Goal: Find specific page/section: Find specific page/section

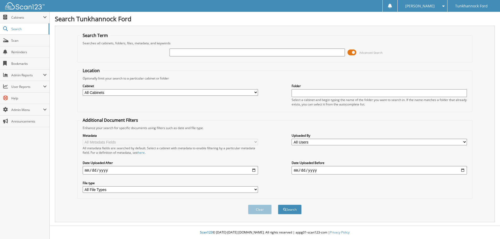
drag, startPoint x: 0, startPoint y: 0, endPoint x: 214, endPoint y: 52, distance: 220.6
click at [214, 52] on input "text" at bounding box center [257, 53] width 175 height 8
type input "134057"
click at [278, 205] on button "Search" at bounding box center [290, 210] width 24 height 10
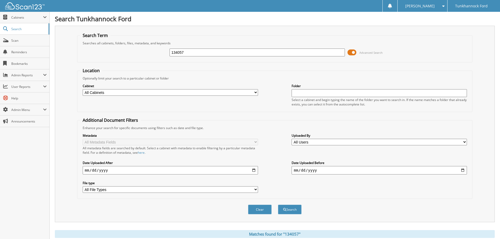
click at [350, 50] on span at bounding box center [352, 53] width 9 height 8
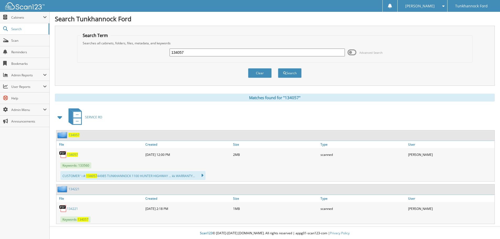
click at [71, 155] on span "134057" at bounding box center [72, 155] width 11 height 4
drag, startPoint x: 218, startPoint y: 54, endPoint x: 132, endPoint y: 65, distance: 86.1
click at [145, 62] on fieldset "Search Term Searches all cabinets, folders, files, metadata, and keywords 13405…" at bounding box center [275, 48] width 396 height 30
type input "133372"
click at [278, 68] on button "Search" at bounding box center [290, 73] width 24 height 10
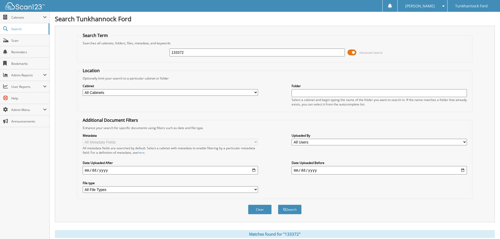
click at [350, 51] on span at bounding box center [352, 53] width 9 height 8
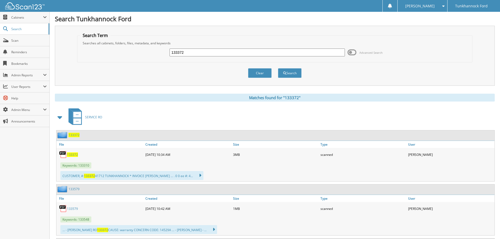
click at [78, 156] on span "133372" at bounding box center [72, 155] width 11 height 4
drag, startPoint x: 193, startPoint y: 54, endPoint x: 173, endPoint y: 49, distance: 21.3
click at [183, 56] on input "133372" at bounding box center [257, 53] width 175 height 8
drag, startPoint x: 193, startPoint y: 51, endPoint x: 99, endPoint y: 57, distance: 94.2
click at [100, 57] on div "133372 Advanced Search" at bounding box center [275, 52] width 390 height 14
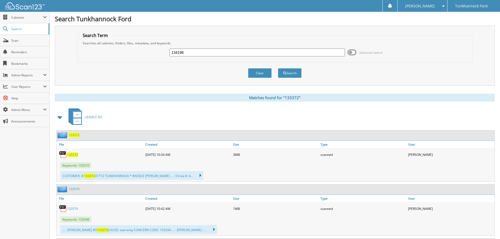
type input "134196"
click at [278, 68] on button "Search" at bounding box center [290, 73] width 24 height 10
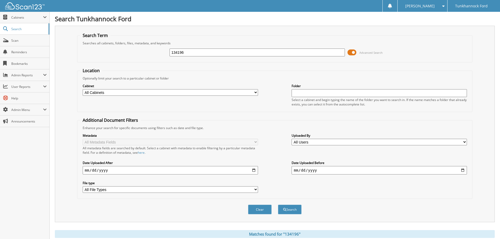
click at [352, 55] on span at bounding box center [352, 53] width 9 height 8
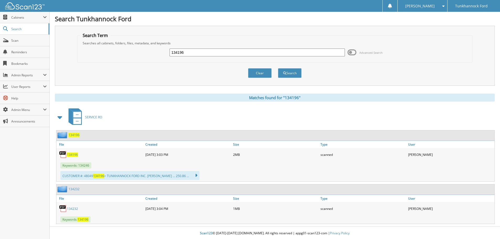
click at [70, 153] on div "134196" at bounding box center [100, 154] width 88 height 11
click at [72, 155] on span "134196" at bounding box center [72, 155] width 11 height 4
drag, startPoint x: 180, startPoint y: 54, endPoint x: 123, endPoint y: 44, distance: 58.4
click at [117, 45] on fieldset "Search Term Searches all cabinets, folders, files, metadata, and keywords 13419…" at bounding box center [275, 48] width 396 height 30
drag, startPoint x: 195, startPoint y: 52, endPoint x: 150, endPoint y: 49, distance: 45.3
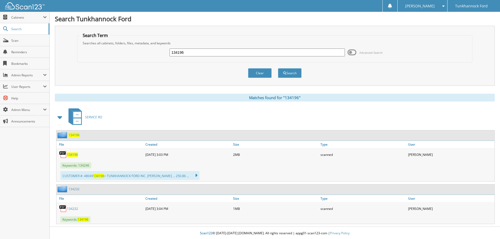
click at [150, 49] on div "134196 Advanced Search" at bounding box center [275, 52] width 390 height 14
type input "131741"
click at [278, 68] on button "Search" at bounding box center [290, 73] width 24 height 10
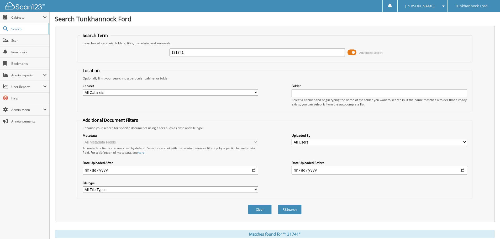
click at [353, 51] on span at bounding box center [352, 53] width 9 height 8
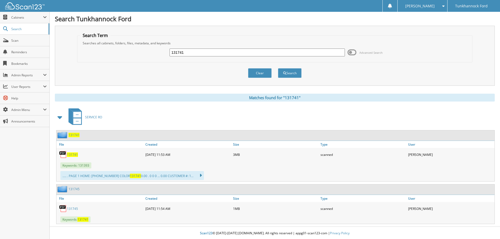
click at [75, 155] on span "131741" at bounding box center [72, 155] width 11 height 4
drag, startPoint x: 77, startPoint y: 61, endPoint x: 18, endPoint y: 51, distance: 60.3
click at [34, 59] on body "Barbara D. Settings Logout Tunkhannock Ford Close Cabinets My Company Email Add…" at bounding box center [250, 120] width 500 height 240
click at [278, 68] on button "Search" at bounding box center [290, 73] width 24 height 10
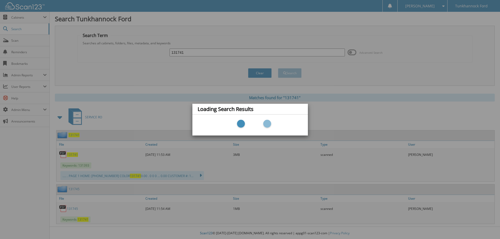
type input "131741"
